Goal: Communication & Community: Answer question/provide support

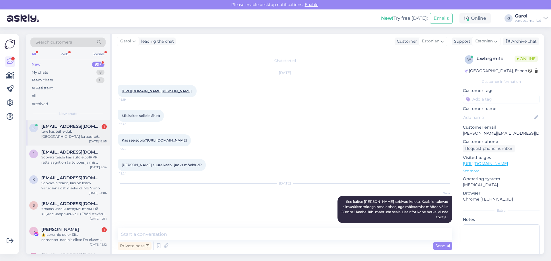
scroll to position [17, 0]
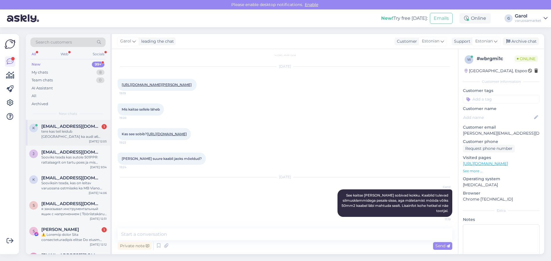
click at [76, 137] on div "tere kas teil leidub [GEOGRAPHIC_DATA] ka audi a6 avant 2005 sellist kütuse fil…" at bounding box center [73, 134] width 65 height 10
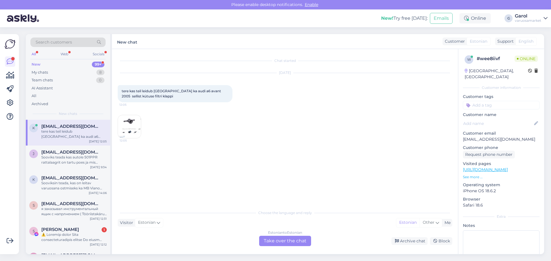
click at [277, 243] on div "Estonian to Estonian Take over the chat" at bounding box center [285, 241] width 52 height 10
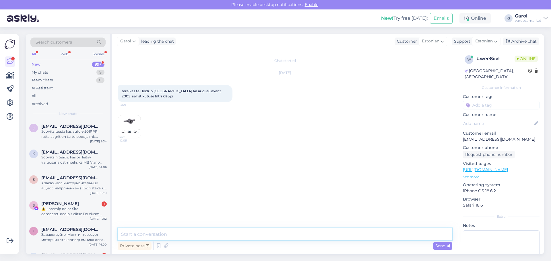
drag, startPoint x: 262, startPoint y: 235, endPoint x: 262, endPoint y: 231, distance: 3.7
click at [262, 234] on textarea at bounding box center [285, 235] width 334 height 12
type textarea "Tere"
type textarea "Kirjutage palun auto reg [PERSON_NAME]. Vaatan üle, aga mäletamist mööda peaks …"
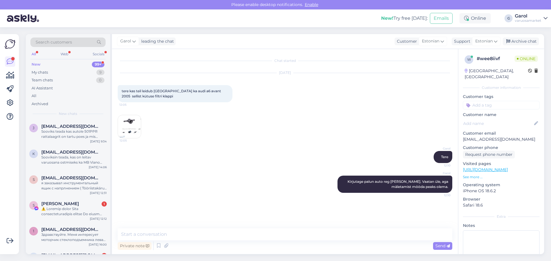
click at [132, 127] on img at bounding box center [129, 126] width 23 height 23
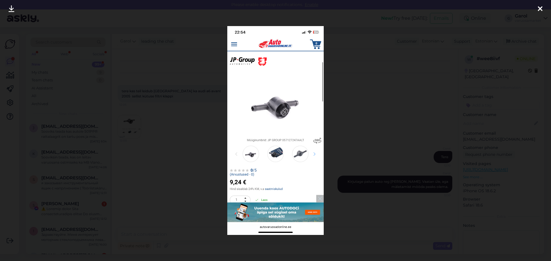
click at [543, 7] on div at bounding box center [539, 9] width 11 height 18
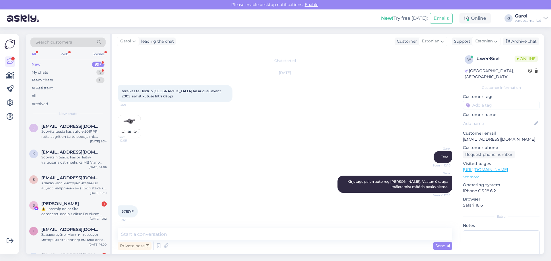
scroll to position [1, 0]
click at [125, 211] on span "571BYF" at bounding box center [128, 211] width 12 height 4
copy div "571BYF 12:12"
click at [331, 236] on textarea at bounding box center [285, 235] width 334 height 12
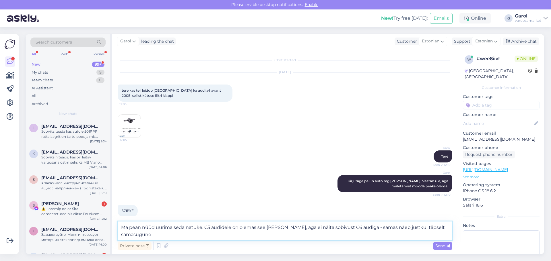
scroll to position [7, 0]
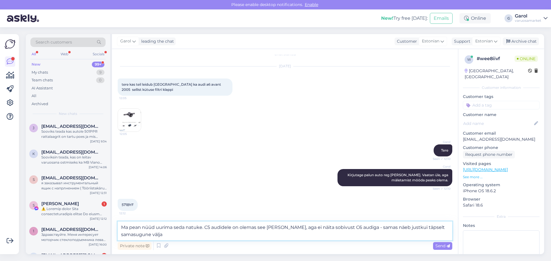
type textarea "Ma pean nüüd uurima seda natuke. C5 audidele on olemas see [PERSON_NAME], aga e…"
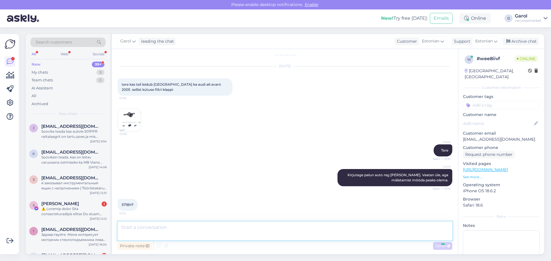
scroll to position [36, 0]
